Goal: Transaction & Acquisition: Purchase product/service

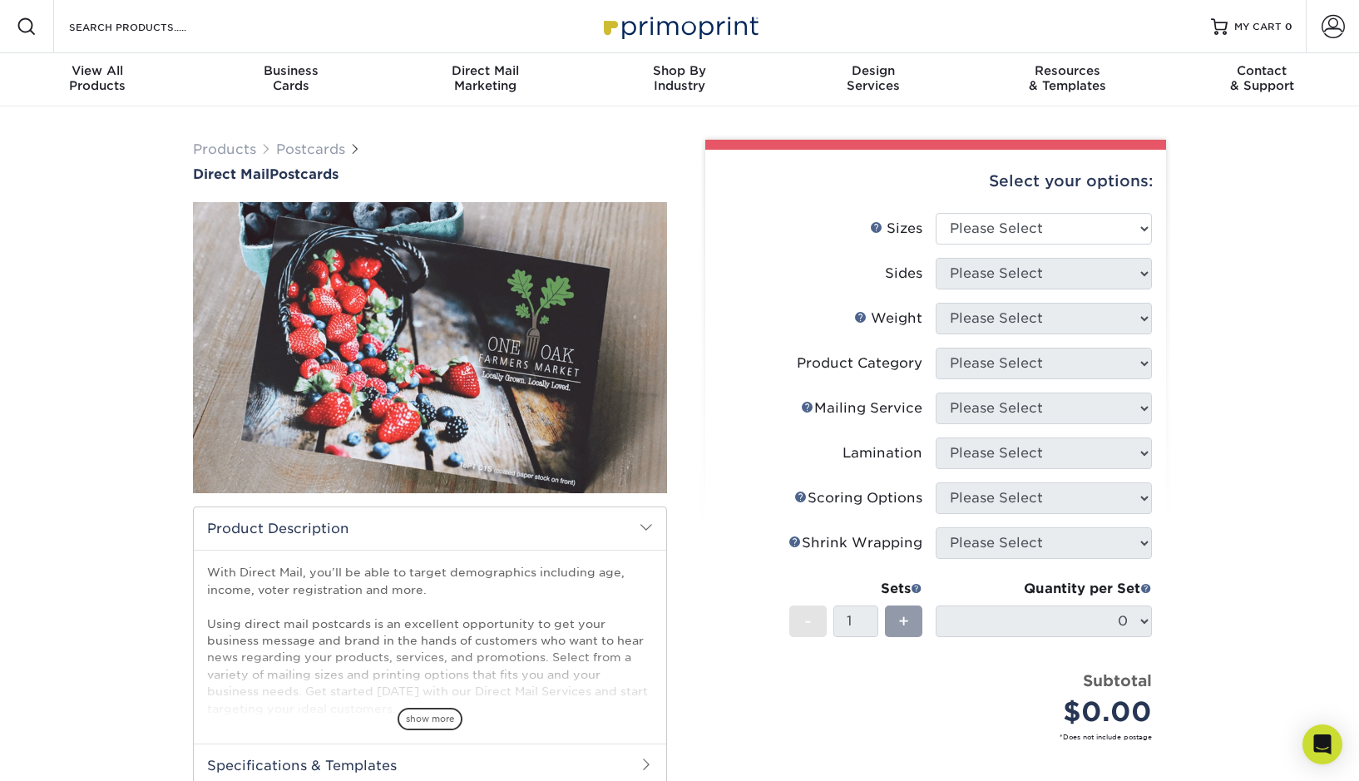
click at [993, 211] on div "Select your options:" at bounding box center [936, 181] width 434 height 63
click at [995, 219] on select "Please Select 1.5" x 7" 2" x 4" 2" x 6" 2" x 7" 2" x 8" 2.12" x 5.5" 2.12" x 5.…" at bounding box center [1044, 229] width 216 height 32
select select "5.50x8.50"
click at [936, 213] on select "Please Select 1.5" x 7" 2" x 4" 2" x 6" 2" x 7" 2" x 8" 2.12" x 5.5" 2.12" x 5.…" at bounding box center [1044, 229] width 216 height 32
click at [1009, 287] on select "Please Select Print Both Sides Print Front Only" at bounding box center [1044, 274] width 216 height 32
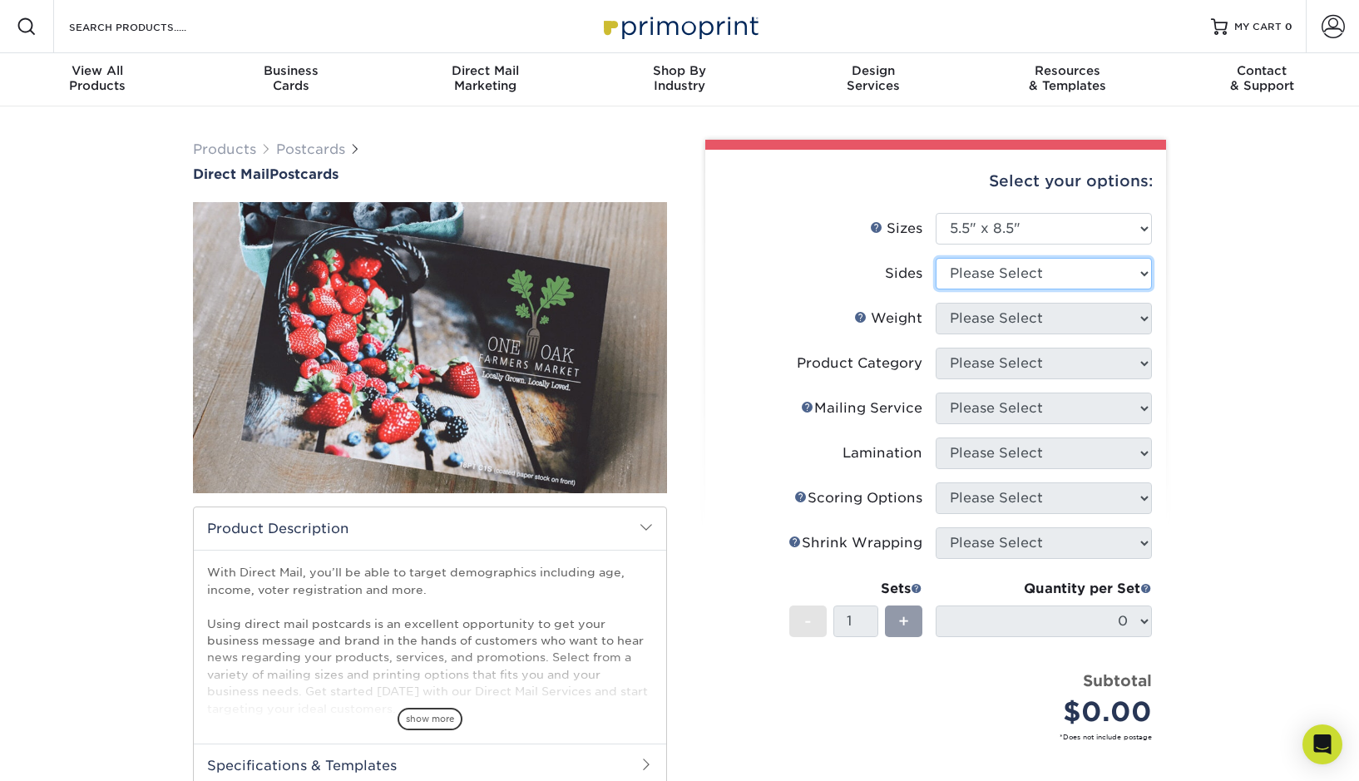
select select "13abbda7-1d64-4f25-8bb2-c179b224825d"
click at [936, 258] on select "Please Select Print Both Sides Print Front Only" at bounding box center [1044, 274] width 216 height 32
click at [1007, 309] on select "Please Select 16PT 100LB 14PT 14PT Uncoated" at bounding box center [1044, 319] width 216 height 32
select select "16PT"
click at [936, 303] on select "Please Select 16PT 100LB 14PT 14PT Uncoated" at bounding box center [1044, 319] width 216 height 32
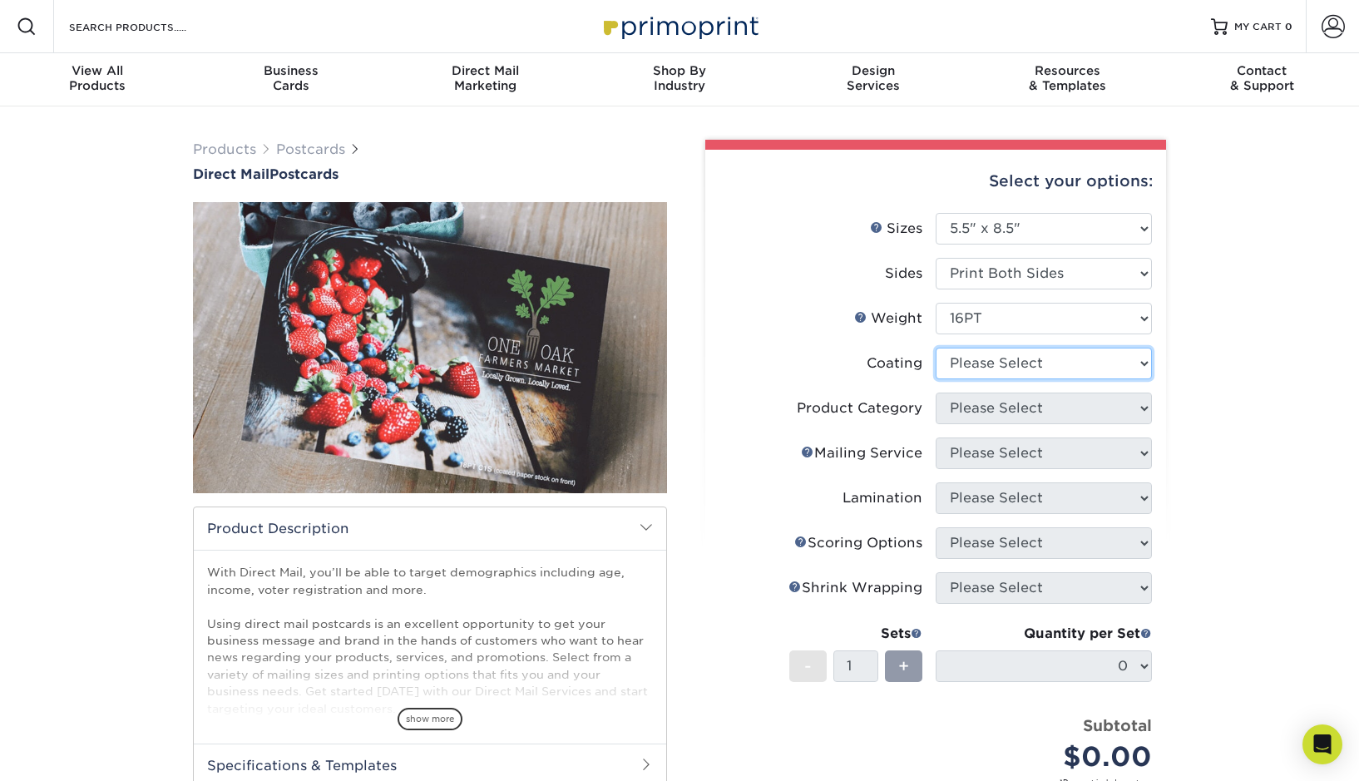
click at [1003, 355] on select at bounding box center [1044, 364] width 216 height 32
click at [936, 348] on select at bounding box center [1044, 364] width 216 height 32
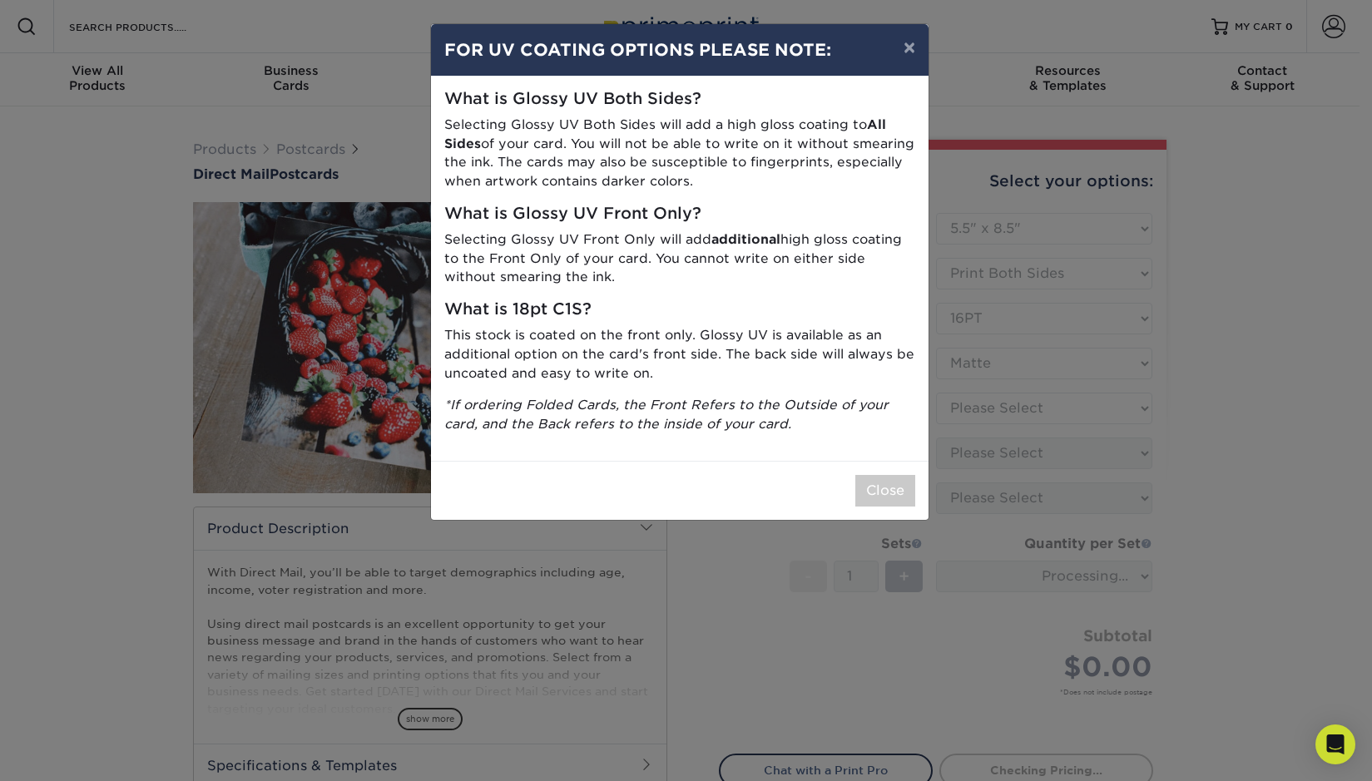
click at [922, 508] on div "Close" at bounding box center [680, 490] width 498 height 59
click at [914, 50] on button "×" at bounding box center [909, 47] width 38 height 47
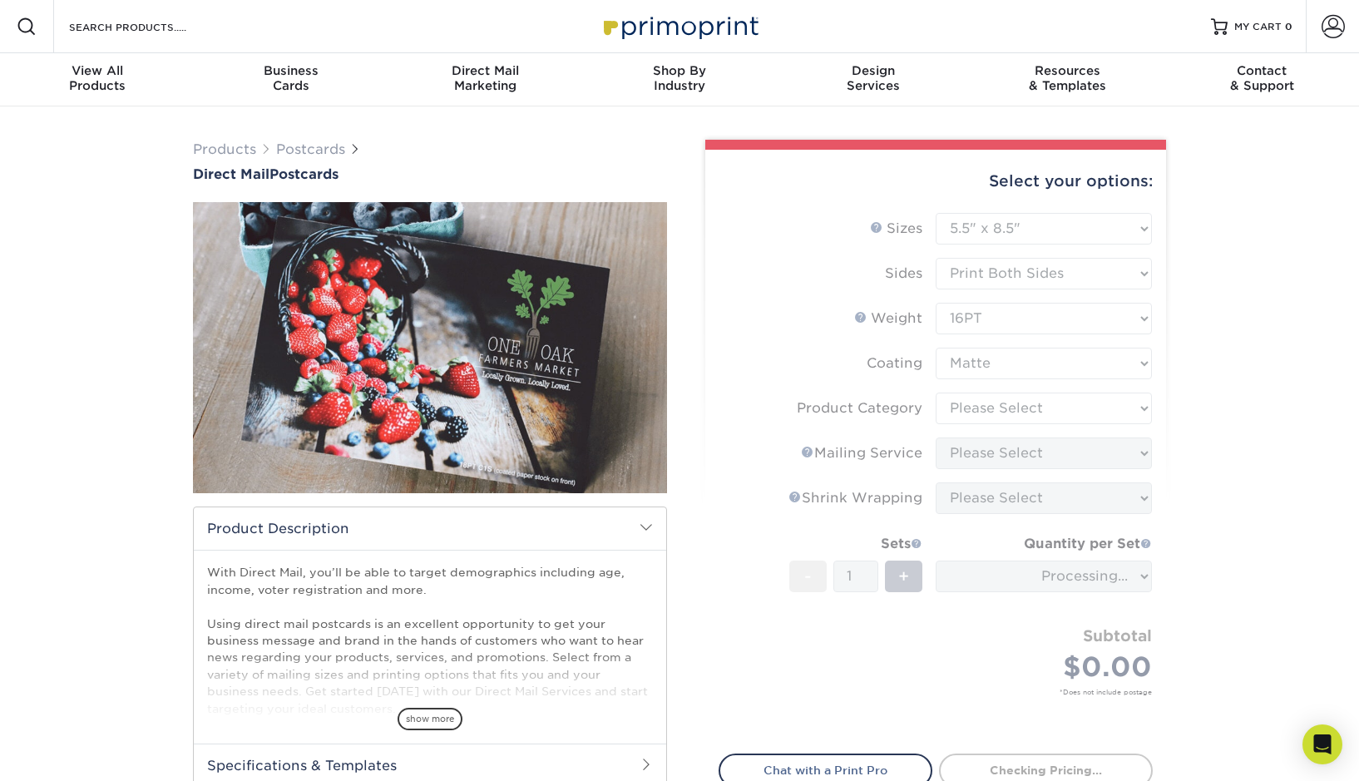
click at [989, 317] on form "Sizes Help Sizes Please Select 1.5" x 7" 2" x 4" 2" x 6" 2" x 7" 2" x 8" 2.12" …" at bounding box center [936, 474] width 434 height 522
click at [1000, 352] on form "Sizes Help Sizes Please Select 1.5" x 7" 2" x 4" 2" x 6" 2" x 7" 2" x 8" 2.12" …" at bounding box center [936, 474] width 434 height 522
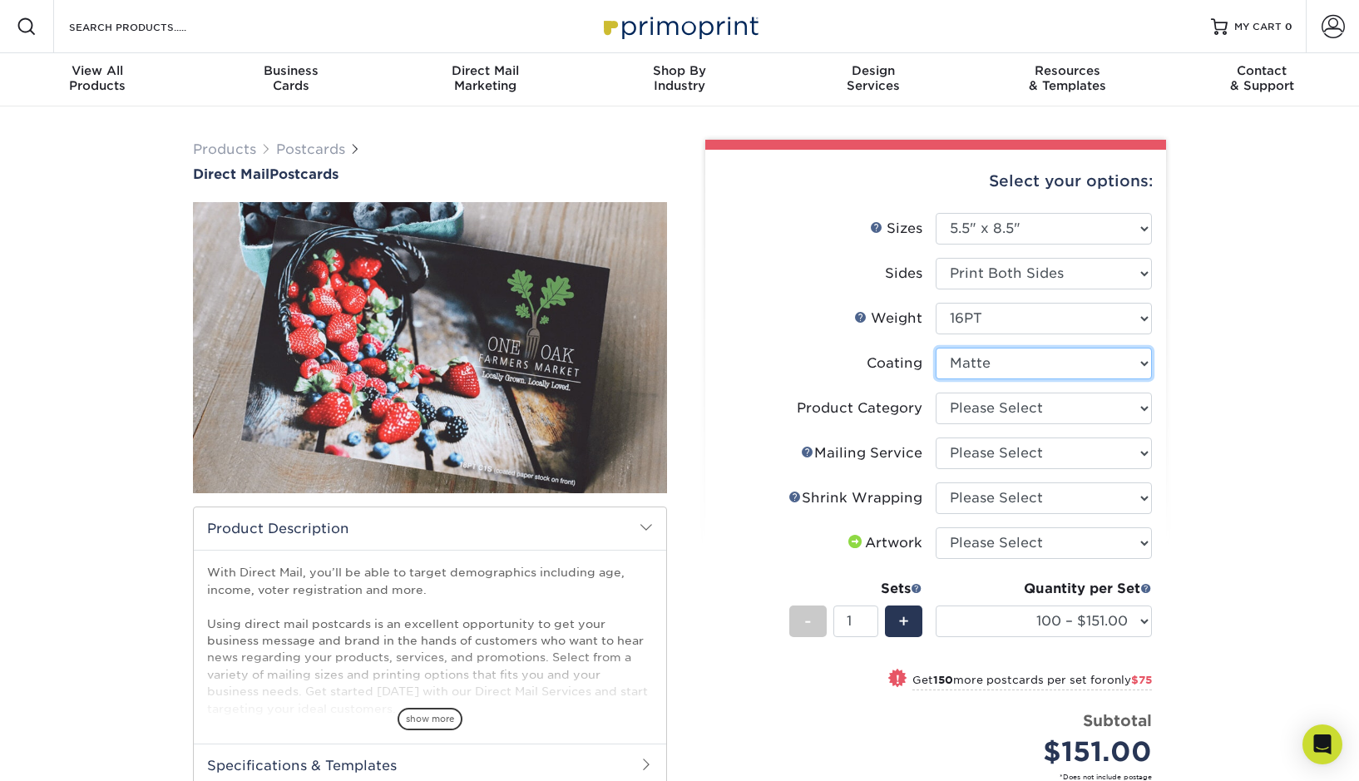
click at [1000, 354] on select at bounding box center [1044, 364] width 216 height 32
select select "ae367451-b2b8-45df-a344-0f05b6a12993"
click at [936, 348] on select at bounding box center [1044, 364] width 216 height 32
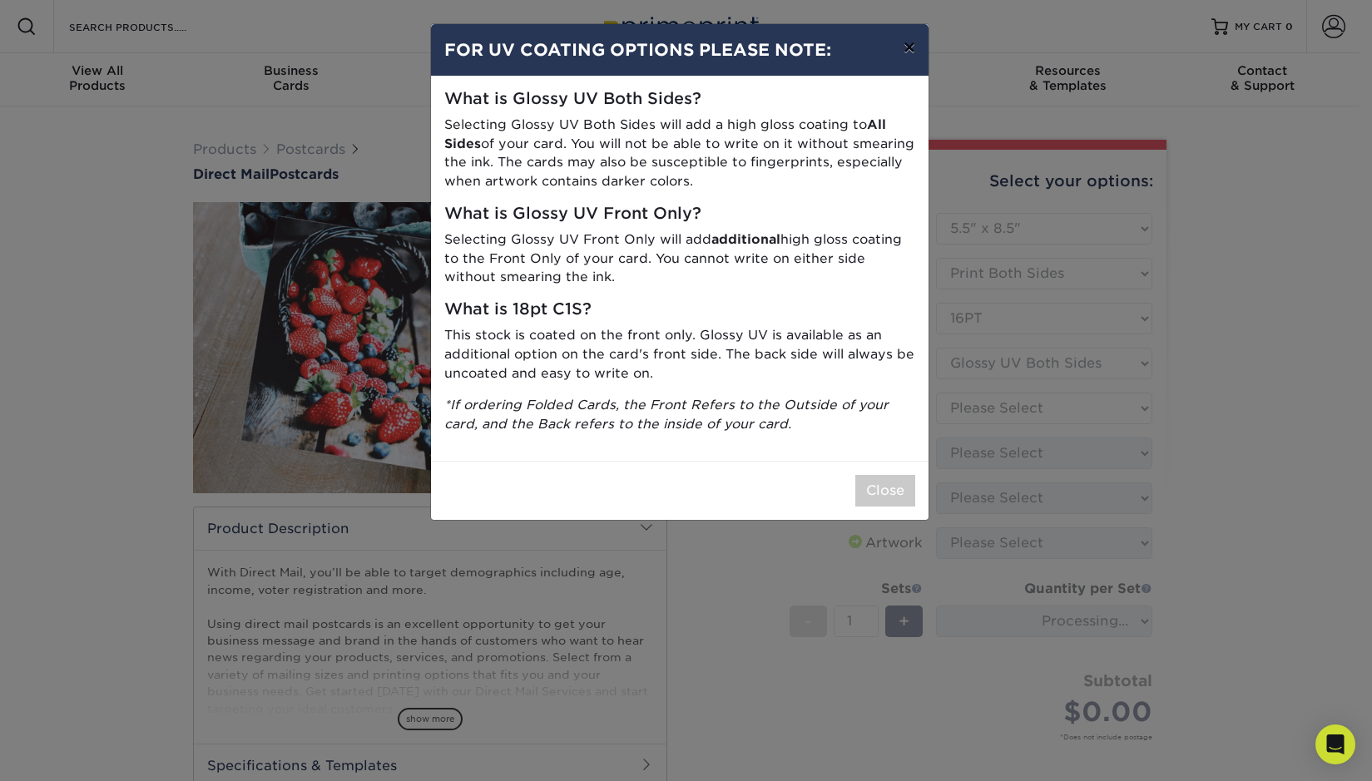
click at [911, 37] on button "×" at bounding box center [909, 47] width 38 height 47
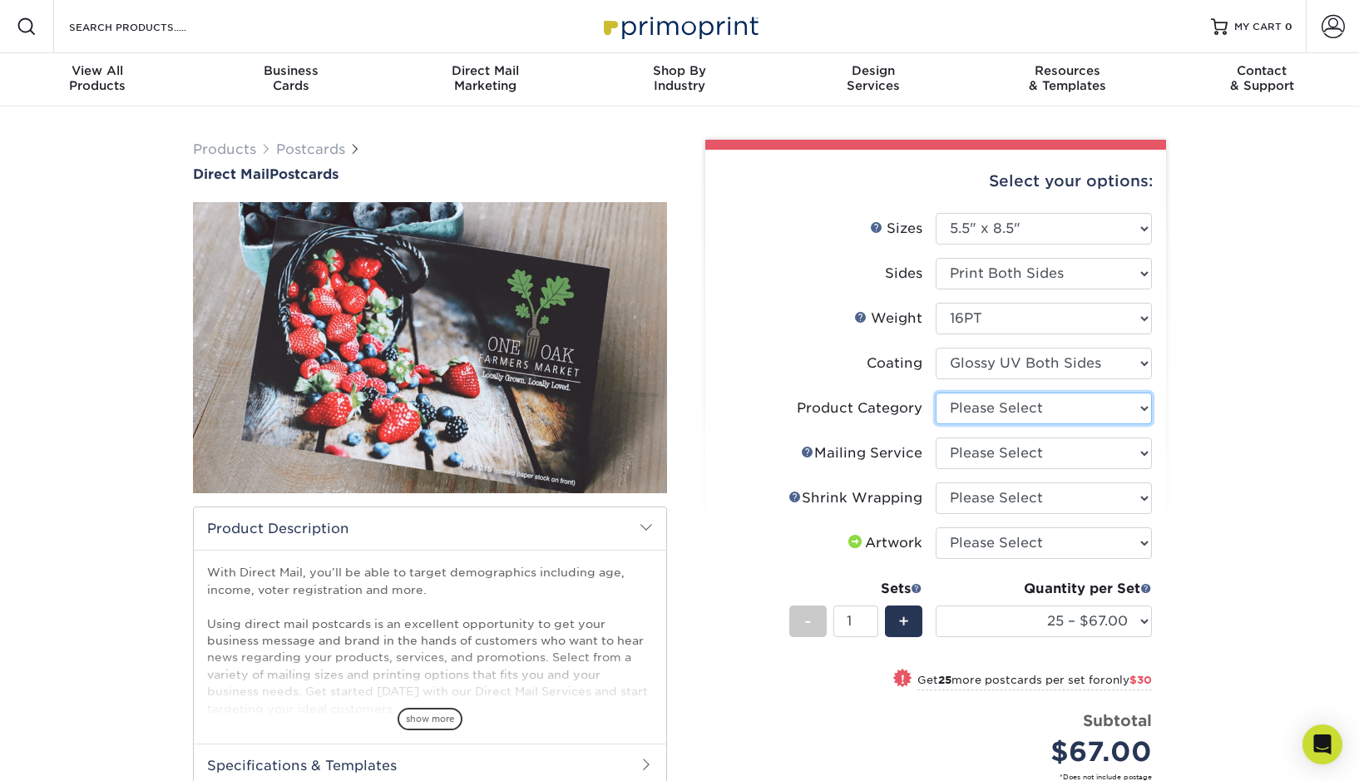
click at [1046, 410] on select "Please Select Postcards" at bounding box center [1044, 409] width 216 height 32
select select "9b7272e0-d6c8-4c3c-8e97-d3a1bcdab858"
click at [936, 393] on select "Please Select Postcards" at bounding box center [1044, 409] width 216 height 32
click at [1010, 448] on select "Please Select No Direct Mailing Service No, I will mail/stamp/imprint Direct Ma…" at bounding box center [1044, 454] width 216 height 32
select select "d3cc0d54-e72f-41ce-80c5-e8486bf2cdb8"
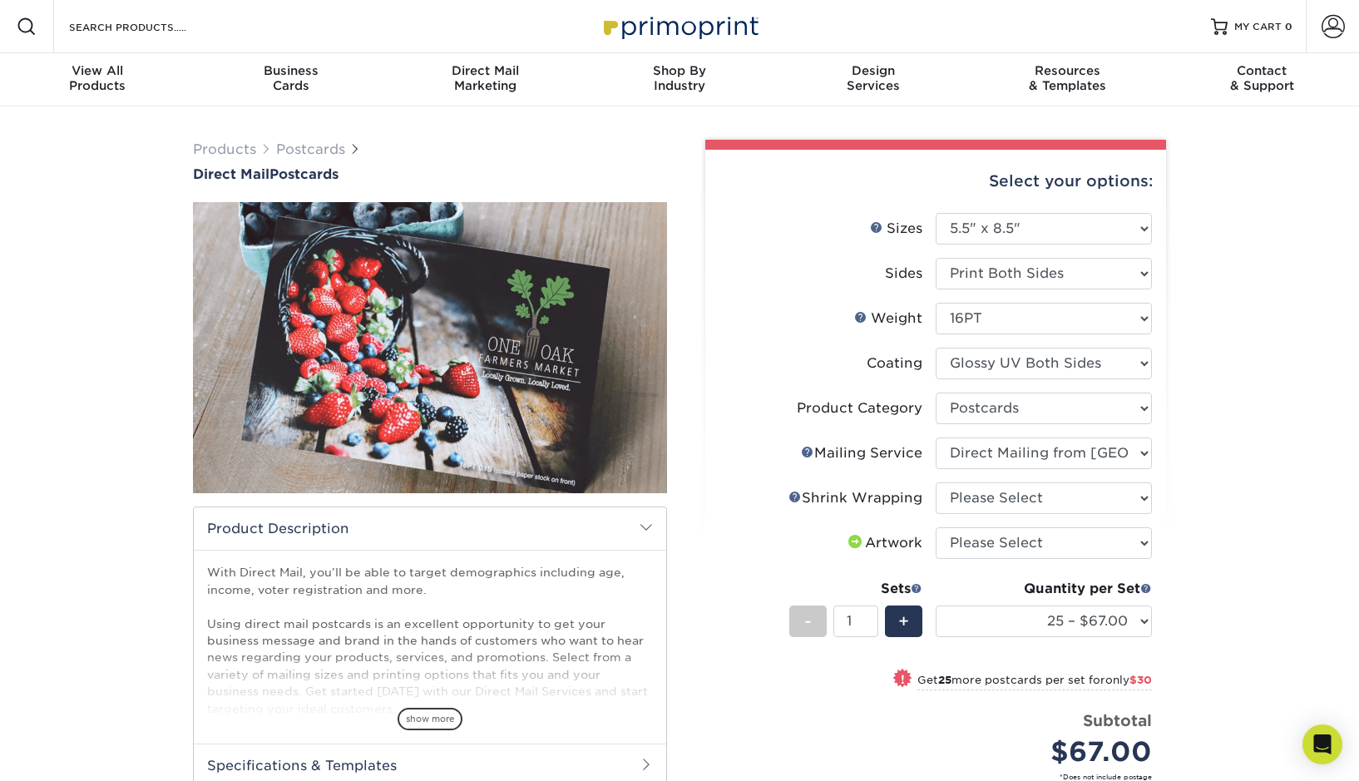
click at [936, 438] on select "Please Select No Direct Mailing Service No, I will mail/stamp/imprint Direct Ma…" at bounding box center [1044, 454] width 216 height 32
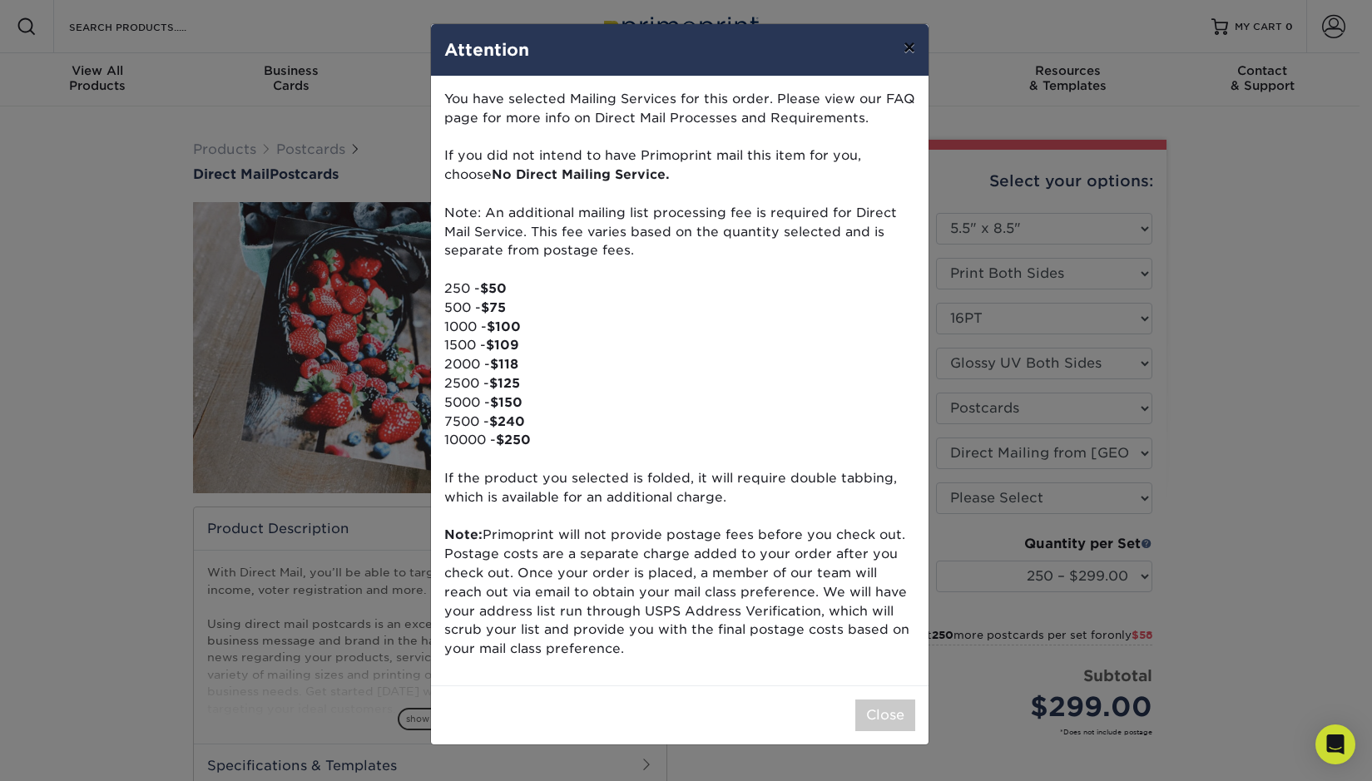
click at [924, 46] on button "×" at bounding box center [909, 47] width 38 height 47
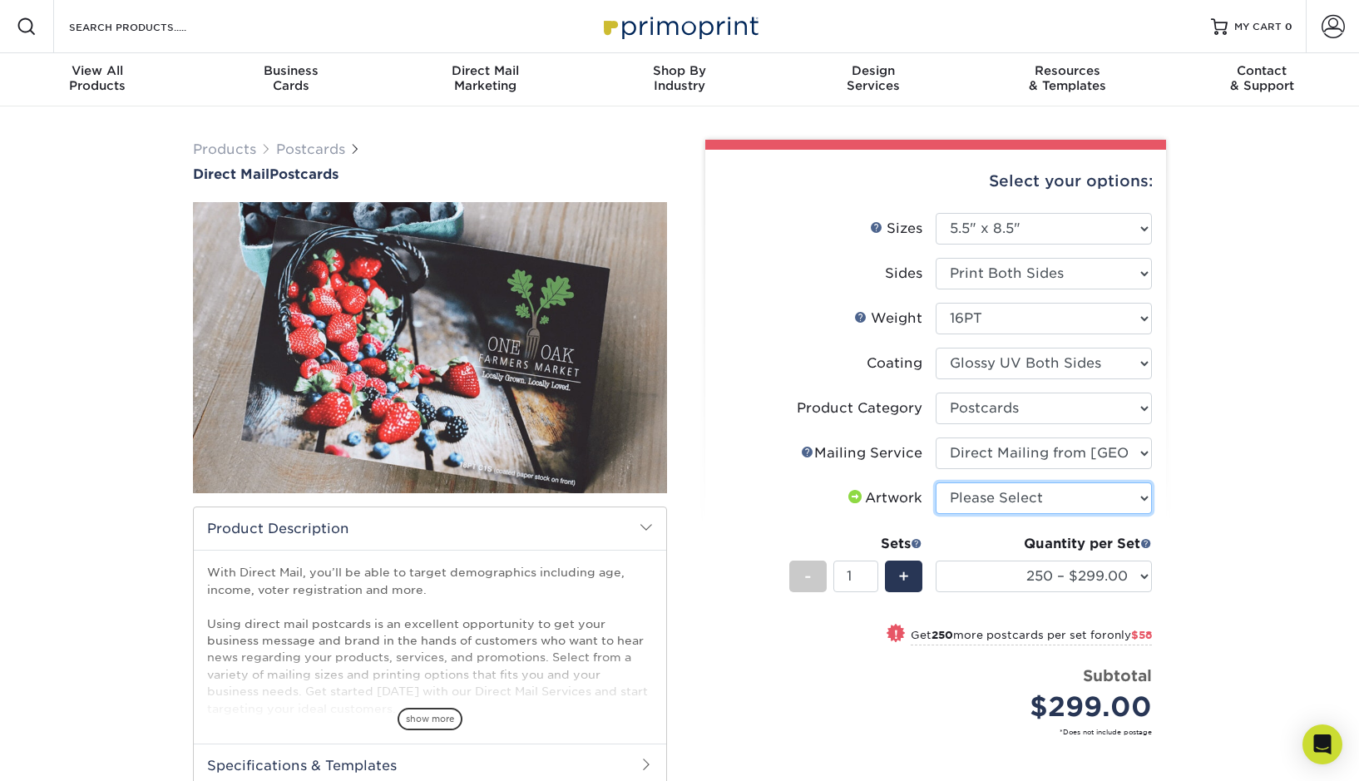
click at [1053, 499] on select "Please Select I will upload files I need a design - $150" at bounding box center [1044, 499] width 216 height 32
select select "upload"
click at [936, 483] on select "Please Select I will upload files I need a design - $150" at bounding box center [1044, 499] width 216 height 32
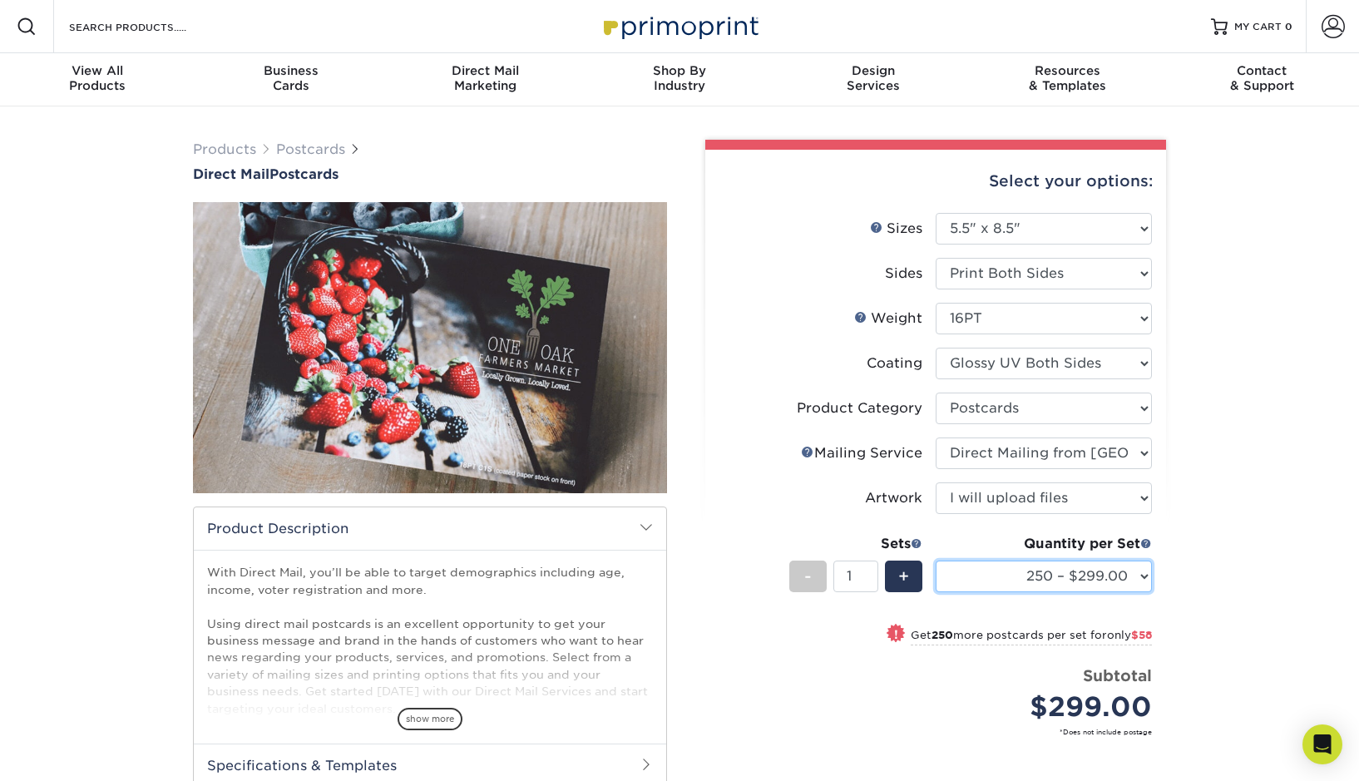
click at [1092, 574] on select "250 – $299.00 500 – $357.00 1000 – $466.00 2500 – $688.00 5000 – $982.00 7500 –…" at bounding box center [1044, 577] width 216 height 32
click at [936, 561] on select "250 – $299.00 500 – $357.00 1000 – $466.00 2500 – $688.00 5000 – $982.00 7500 –…" at bounding box center [1044, 577] width 216 height 32
click at [1267, 553] on div "Products Postcards Direct Mail Postcards $" at bounding box center [679, 546] width 1359 height 881
